Goal: Find specific page/section: Find specific page/section

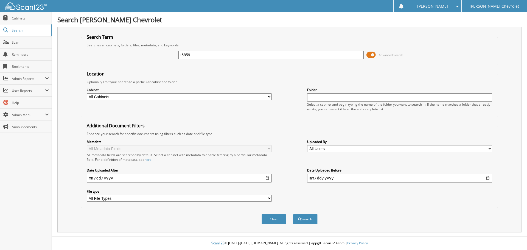
type input "t6859"
click at [293, 214] on button "Search" at bounding box center [305, 219] width 25 height 10
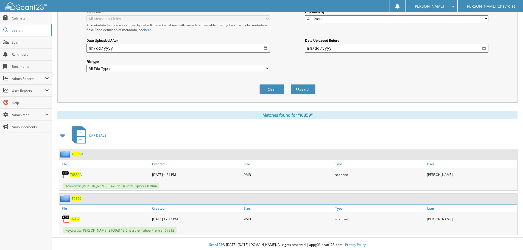
scroll to position [132, 0]
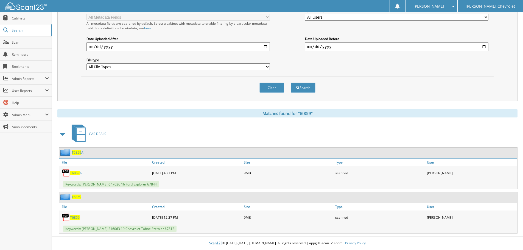
click at [76, 218] on span "T6859" at bounding box center [75, 217] width 10 height 5
